Goal: Transaction & Acquisition: Purchase product/service

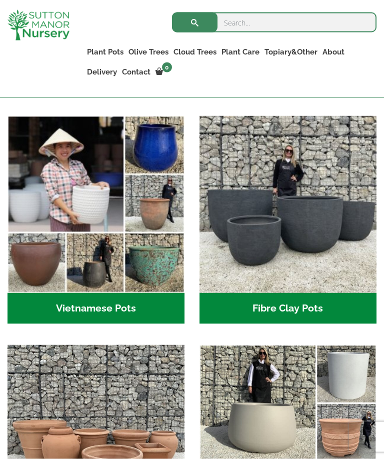
scroll to position [273, 0]
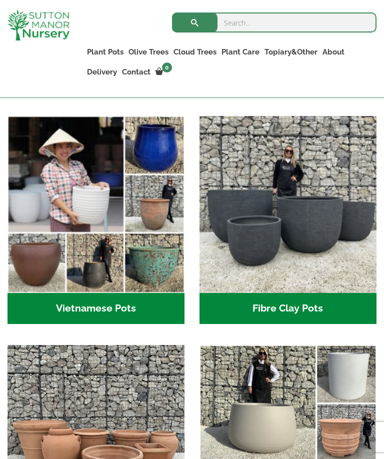
click at [49, 308] on h2 "Vietnamese Pots (55)" at bounding box center [95, 308] width 177 height 31
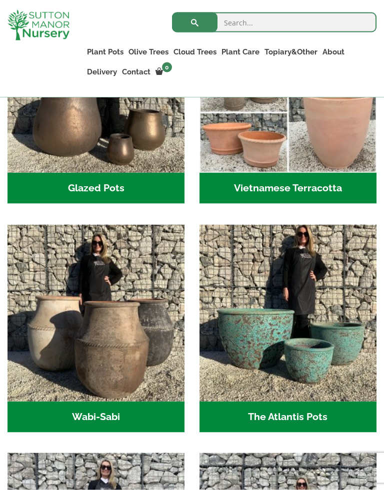
scroll to position [443, 0]
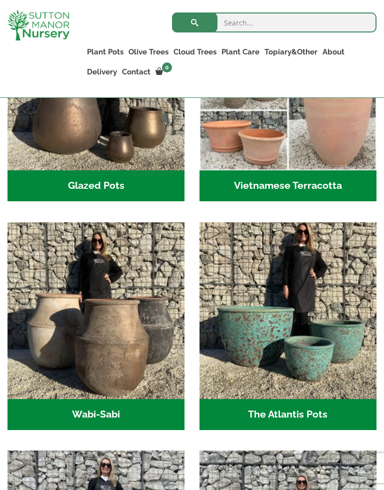
click at [277, 418] on h2 "The Atlantis Pots (11)" at bounding box center [287, 414] width 177 height 31
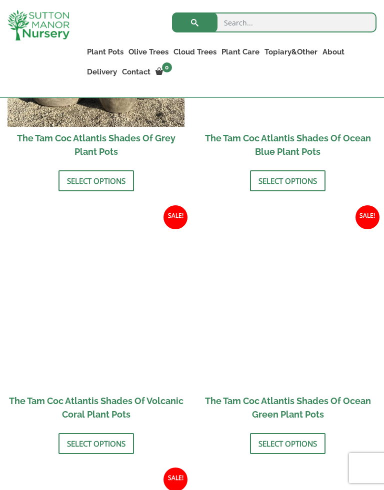
scroll to position [1063, 0]
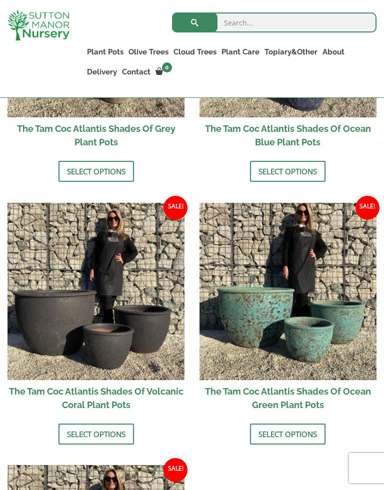
click at [278, 426] on link "Select options" at bounding box center [287, 434] width 75 height 21
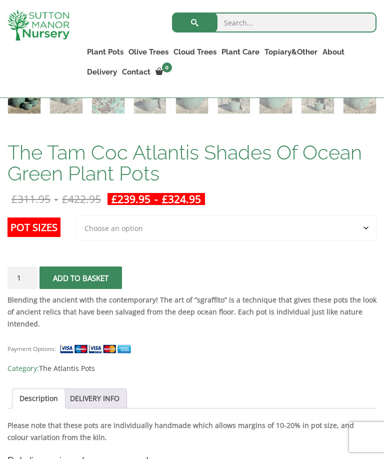
scroll to position [587, 0]
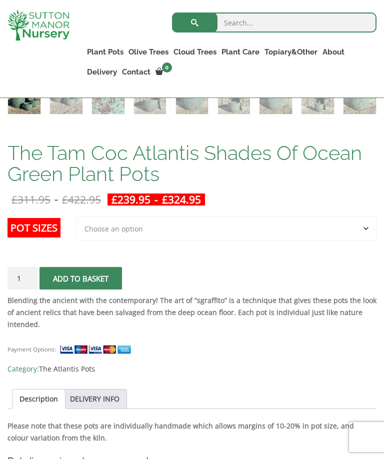
click at [109, 231] on select "Choose an option Click here to buy the 3rd to Largest Pot In The Picture Click …" at bounding box center [226, 228] width 300 height 25
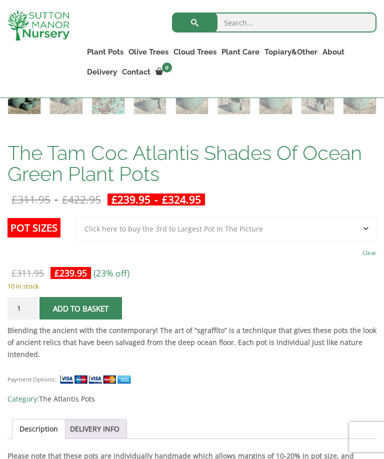
click at [83, 277] on bdi "£ 239.95" at bounding box center [70, 273] width 32 height 12
click at [110, 237] on select "Choose an option Click here to buy the 3rd to Largest Pot In The Picture Click …" at bounding box center [226, 228] width 300 height 25
select select "Click here to buy the 2nd to Largest Pot In The Picture"
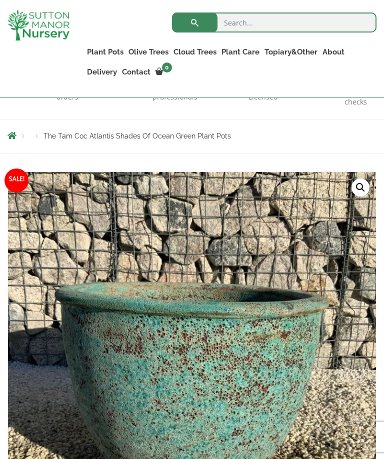
scroll to position [106, 0]
